Goal: Navigation & Orientation: Find specific page/section

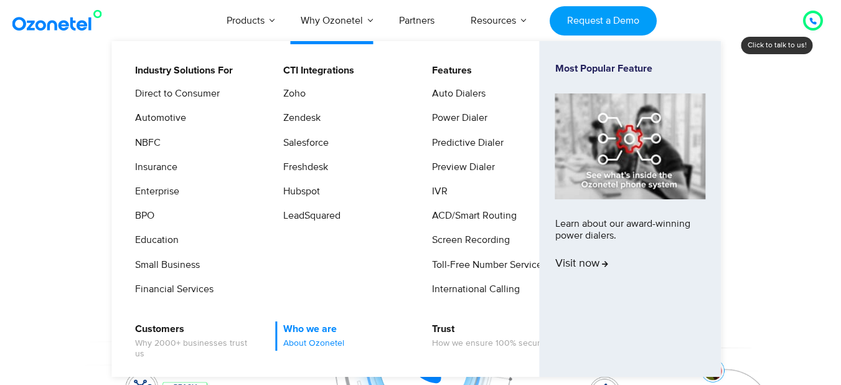
click at [306, 329] on link "Who we are About Ozonetel" at bounding box center [310, 335] width 71 height 29
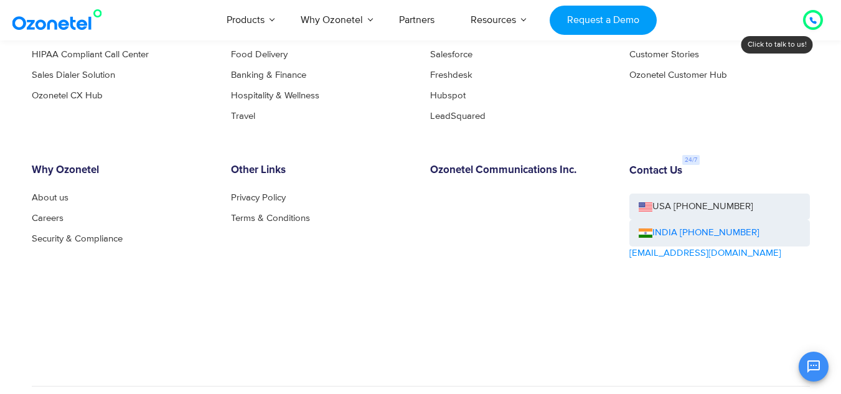
scroll to position [1421, 0]
click at [63, 201] on link "About us" at bounding box center [54, 196] width 44 height 9
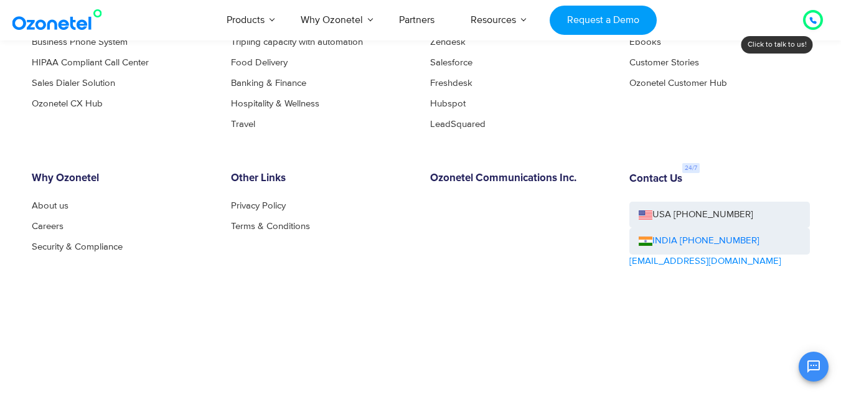
scroll to position [1420, 0]
